Goal: Browse casually

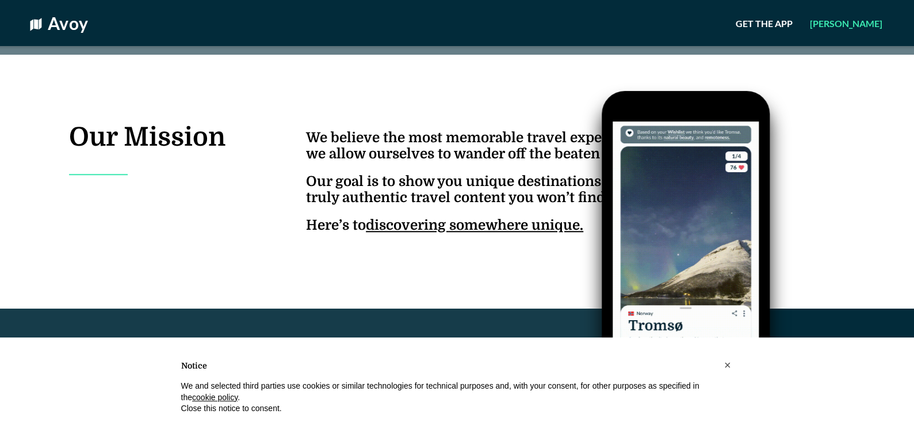
scroll to position [2289, 0]
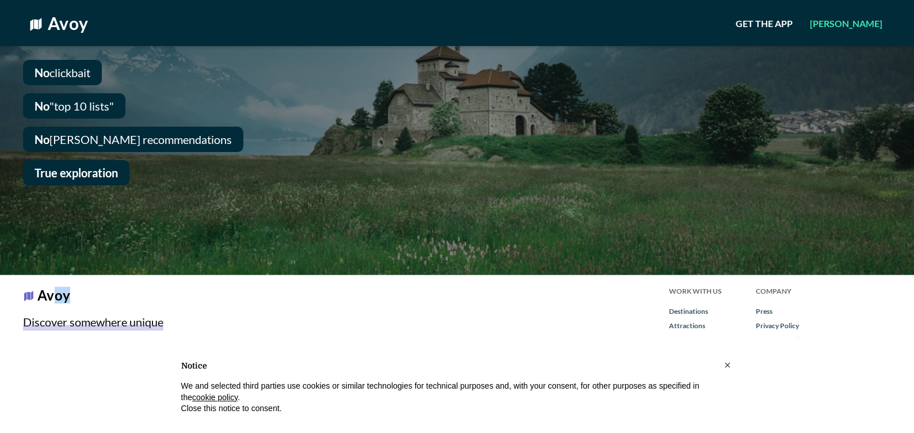
drag, startPoint x: 47, startPoint y: 295, endPoint x: 75, endPoint y: 299, distance: 27.8
click at [75, 299] on div "Avoy" at bounding box center [314, 294] width 583 height 17
click at [5, 294] on div "Avoy Discover somewhere unique Made with from around the world" at bounding box center [314, 353] width 629 height 157
drag, startPoint x: 14, startPoint y: 291, endPoint x: 86, endPoint y: 290, distance: 71.3
click at [86, 290] on div "Avoy Discover somewhere unique Made with from around the world" at bounding box center [314, 353] width 629 height 157
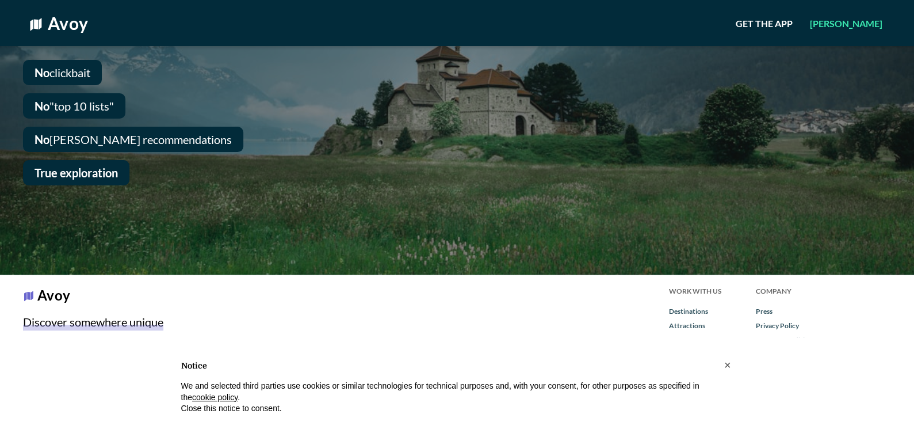
click at [57, 305] on div at bounding box center [314, 309] width 583 height 12
drag, startPoint x: 7, startPoint y: 296, endPoint x: 123, endPoint y: 297, distance: 115.0
click at [123, 297] on div "Avoy Discover somewhere unique Made with from around the world" at bounding box center [314, 353] width 629 height 157
copy div "Avoy"
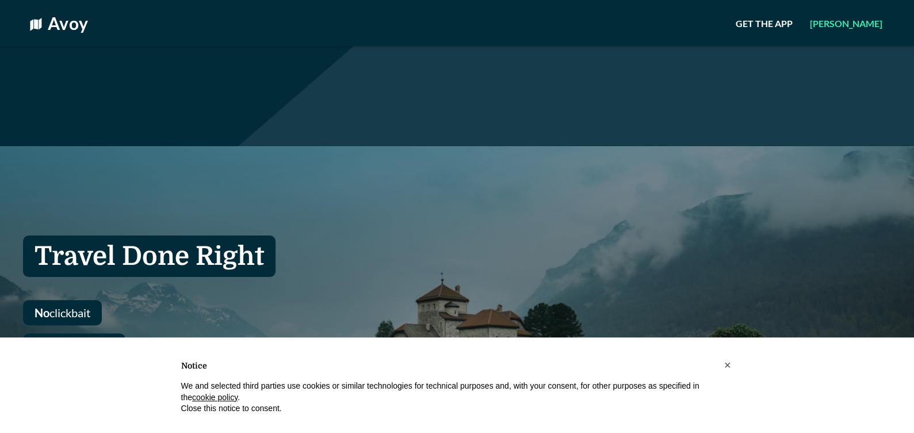
scroll to position [2289, 0]
